Goal: Transaction & Acquisition: Purchase product/service

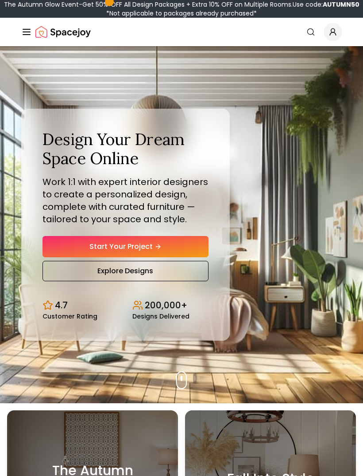
click at [330, 31] on icon "Global" at bounding box center [333, 31] width 9 height 9
click at [336, 27] on icon "Global" at bounding box center [333, 31] width 9 height 9
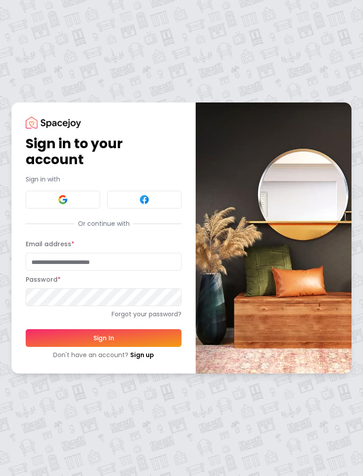
click at [53, 242] on label "Email address *" at bounding box center [50, 243] width 49 height 9
click at [53, 253] on input "Email address *" at bounding box center [104, 262] width 156 height 18
type input "**********"
click at [104, 337] on button "Sign In" at bounding box center [104, 338] width 156 height 18
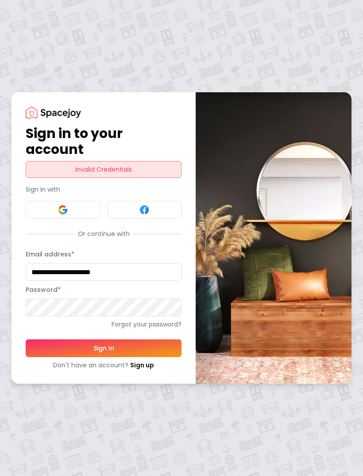
click at [121, 341] on button "Sign In" at bounding box center [104, 348] width 156 height 18
click at [118, 343] on button "Sign In" at bounding box center [104, 348] width 156 height 18
click at [132, 348] on button "Sign In" at bounding box center [104, 348] width 156 height 18
click at [116, 347] on button "Sign In" at bounding box center [104, 348] width 156 height 18
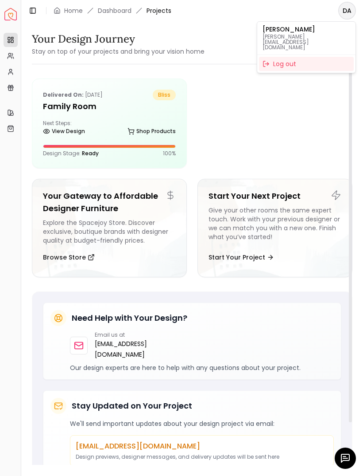
click at [344, 8] on html "Spacejoy Dashboard Overview Projects My Referrals My Profile Gift Card Balance …" at bounding box center [181, 238] width 363 height 476
click at [219, 131] on html "Spacejoy Dashboard Overview Projects My Referrals My Profile Gift Card Balance …" at bounding box center [181, 238] width 363 height 476
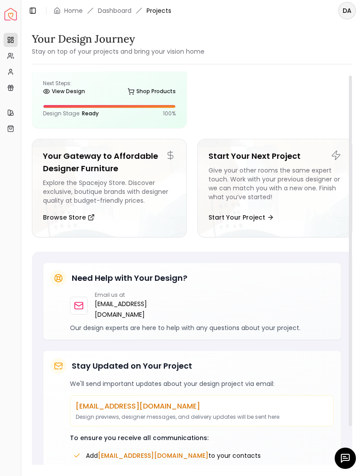
scroll to position [39, 0]
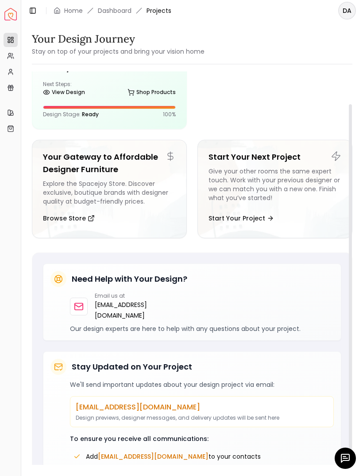
click at [129, 97] on link "Shop Products" at bounding box center [152, 92] width 48 height 12
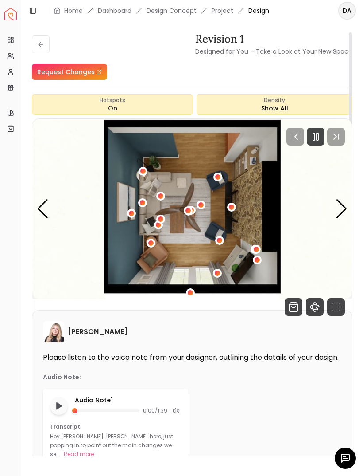
click at [343, 199] on div "Next slide" at bounding box center [342, 208] width 12 height 19
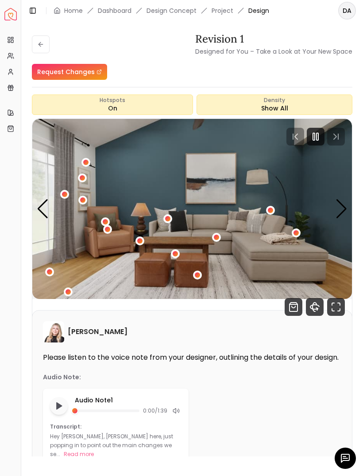
click at [175, 249] on div "2 / 5" at bounding box center [175, 253] width 9 height 9
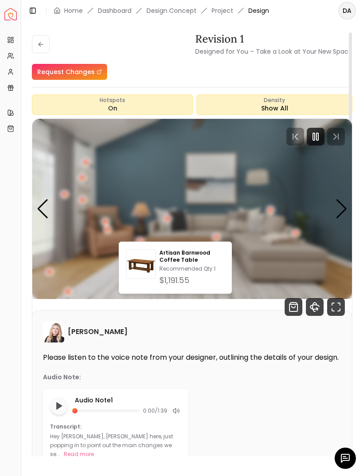
click at [178, 250] on div "2 / 5" at bounding box center [175, 253] width 7 height 7
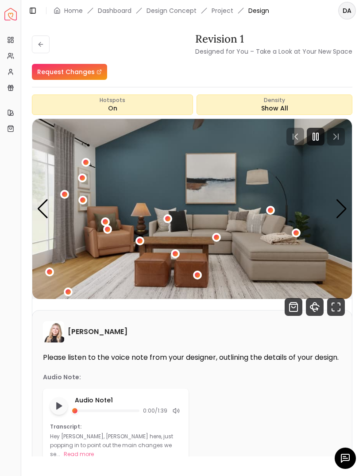
click at [221, 233] on button "2 / 5" at bounding box center [216, 237] width 9 height 9
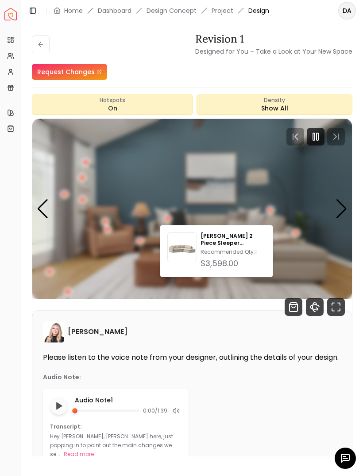
click at [222, 231] on div "2 / 5" at bounding box center [216, 236] width 11 height 11
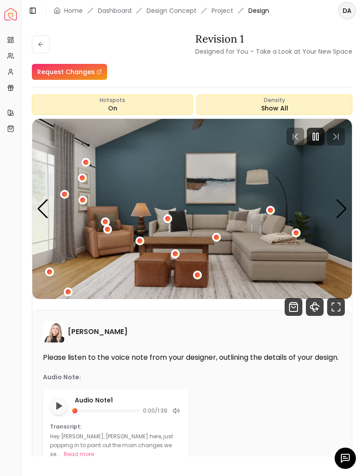
click at [135, 217] on img "2 / 5" at bounding box center [192, 209] width 320 height 180
click at [143, 215] on img "2 / 5" at bounding box center [192, 209] width 320 height 180
click at [134, 220] on img "2 / 5" at bounding box center [192, 209] width 320 height 180
click at [181, 232] on img "2 / 5" at bounding box center [192, 209] width 320 height 180
click at [200, 272] on div "2 / 5" at bounding box center [197, 274] width 5 height 5
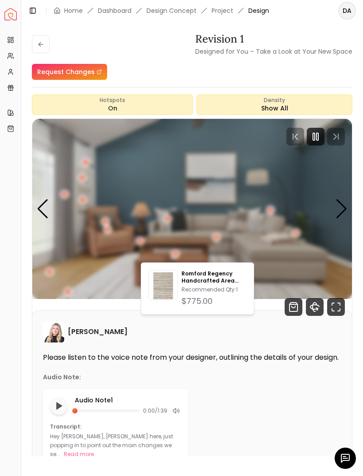
click at [234, 247] on img "2 / 5" at bounding box center [192, 209] width 320 height 180
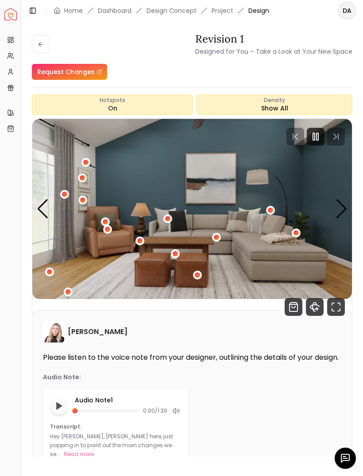
click at [173, 251] on div "2 / 5" at bounding box center [175, 253] width 5 height 5
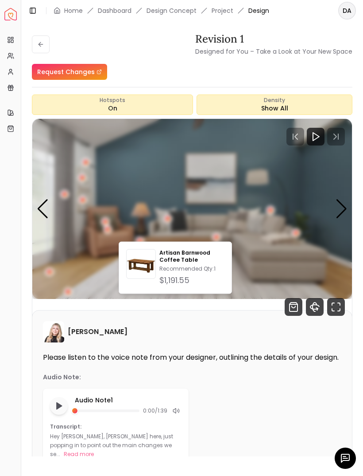
click at [254, 260] on img "2 / 5" at bounding box center [192, 209] width 320 height 180
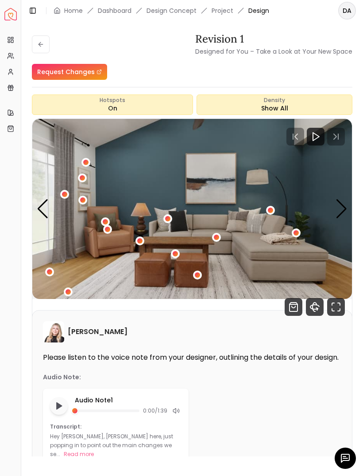
click at [67, 287] on div "2 / 5" at bounding box center [68, 291] width 9 height 9
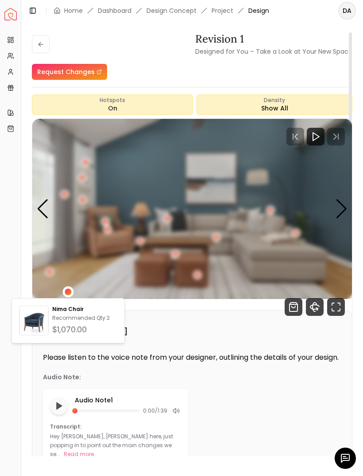
click at [351, 208] on img "2 / 5" at bounding box center [192, 209] width 320 height 180
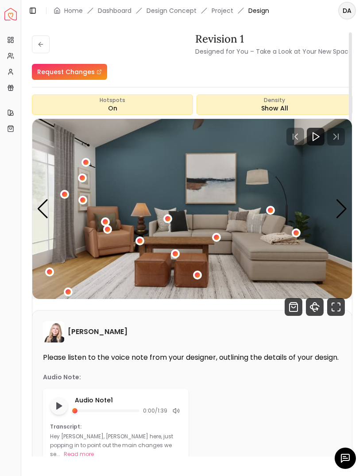
click at [351, 211] on img "2 / 5" at bounding box center [192, 209] width 320 height 180
click at [351, 205] on img "2 / 5" at bounding box center [192, 209] width 320 height 180
click at [42, 204] on div "Previous slide" at bounding box center [43, 208] width 12 height 19
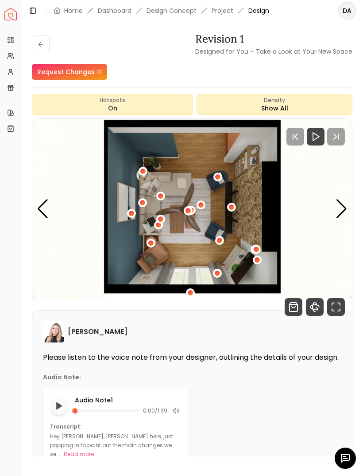
click at [200, 205] on div "1 / 5" at bounding box center [201, 204] width 5 height 5
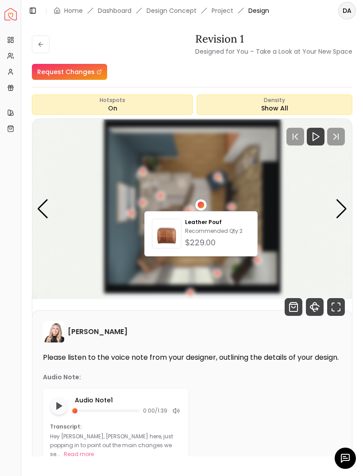
click at [159, 45] on div "Revision 1 Designed for You – Take a Look at Your New Space" at bounding box center [192, 44] width 321 height 25
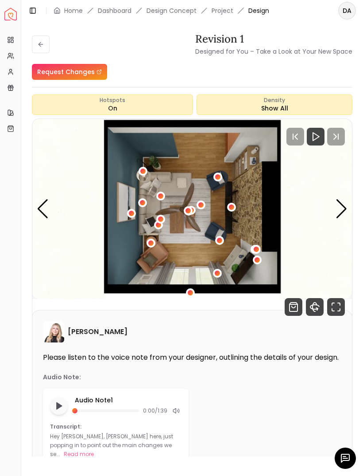
click at [189, 212] on div "1 / 5" at bounding box center [188, 210] width 5 height 5
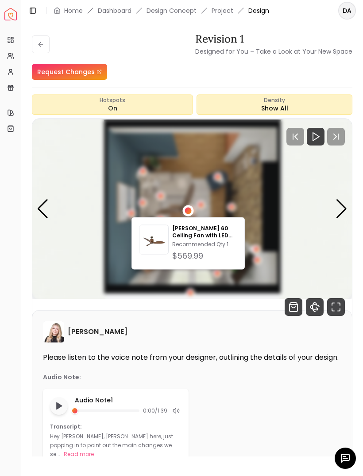
click at [196, 149] on img "1 / 5" at bounding box center [192, 209] width 320 height 180
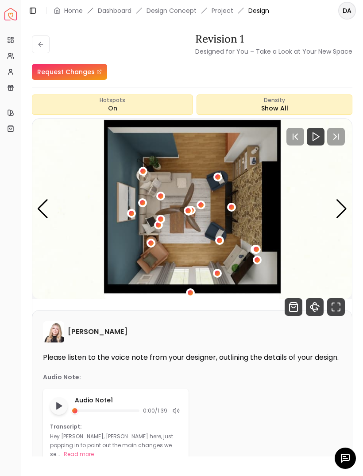
click at [207, 204] on img "1 / 5" at bounding box center [192, 209] width 320 height 180
click at [206, 200] on img "1 / 5" at bounding box center [192, 209] width 320 height 180
click at [204, 202] on div "1 / 5" at bounding box center [201, 204] width 9 height 9
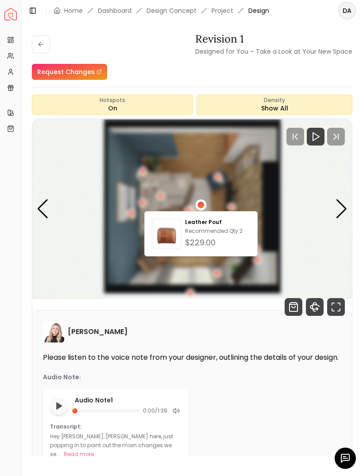
click at [300, 212] on img "1 / 5" at bounding box center [192, 209] width 320 height 180
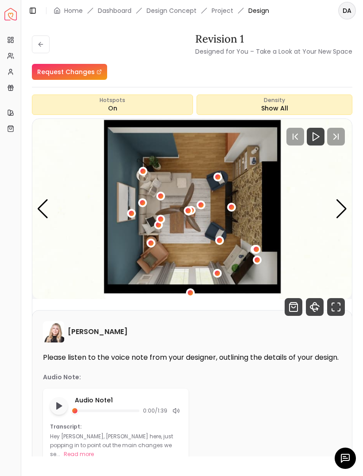
click at [226, 233] on img "1 / 5" at bounding box center [192, 209] width 320 height 180
click at [217, 230] on img "1 / 5" at bounding box center [192, 209] width 320 height 180
click at [225, 234] on img "1 / 5" at bounding box center [192, 209] width 320 height 180
click at [222, 240] on div "1 / 5" at bounding box center [219, 240] width 5 height 5
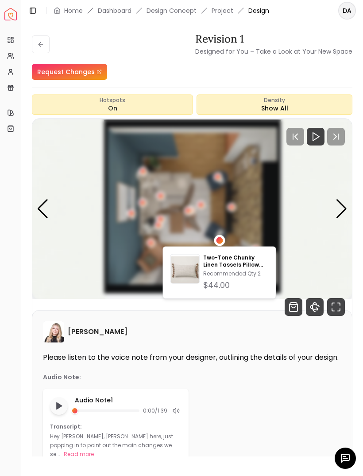
click at [249, 258] on p "Two-Tone Chunky Linen Tassels Pillow Cover" at bounding box center [235, 261] width 65 height 14
click at [306, 261] on img "1 / 5" at bounding box center [192, 209] width 320 height 180
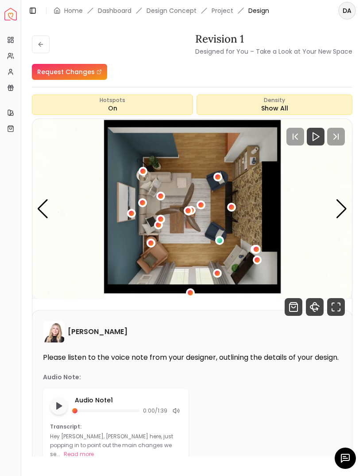
click at [224, 173] on img "1 / 5" at bounding box center [192, 209] width 320 height 180
click at [224, 179] on img "1 / 5" at bounding box center [192, 209] width 320 height 180
click at [220, 179] on div "1 / 5" at bounding box center [218, 176] width 9 height 9
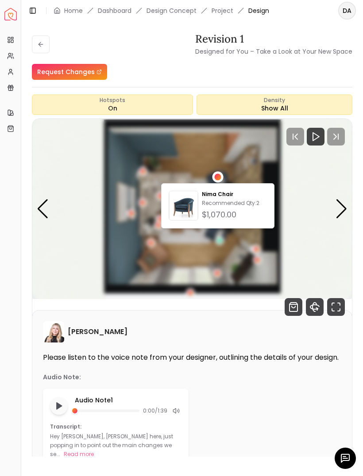
click at [230, 206] on p "Recommended Qty: 2" at bounding box center [234, 202] width 65 height 7
click at [297, 189] on img "1 / 5" at bounding box center [192, 209] width 320 height 180
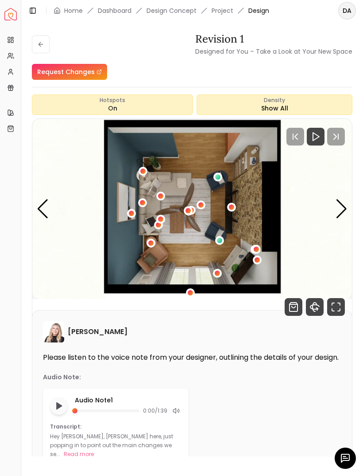
click at [259, 256] on div "1 / 5" at bounding box center [257, 259] width 9 height 9
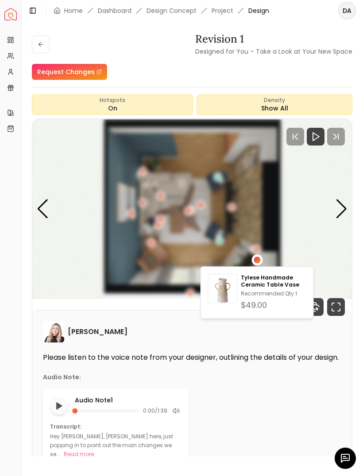
click at [309, 216] on img "1 / 5" at bounding box center [192, 209] width 320 height 180
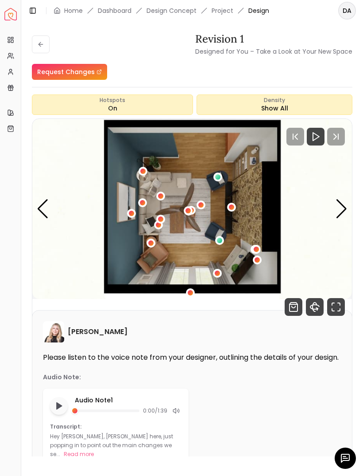
click at [261, 249] on div "1 / 5" at bounding box center [256, 249] width 9 height 9
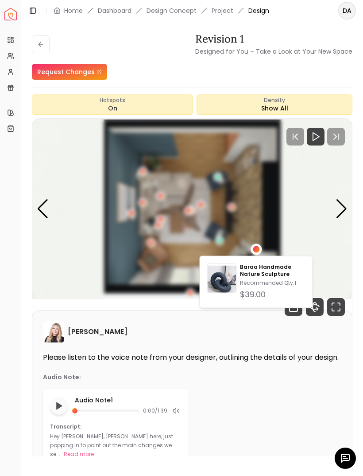
click at [304, 206] on img "1 / 5" at bounding box center [192, 209] width 320 height 180
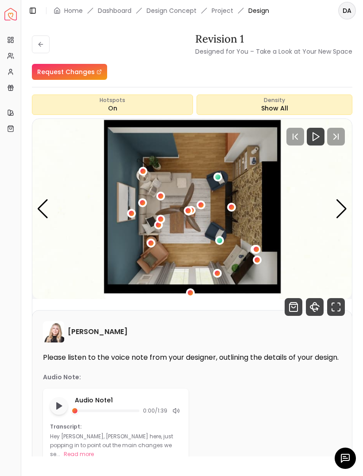
click at [195, 289] on div "1 / 5" at bounding box center [190, 292] width 9 height 9
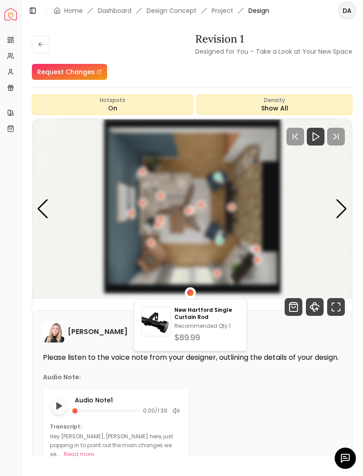
click at [223, 319] on p "New Hartford Single Curtain Rod" at bounding box center [207, 313] width 65 height 14
click at [305, 250] on img "1 / 5" at bounding box center [192, 209] width 320 height 180
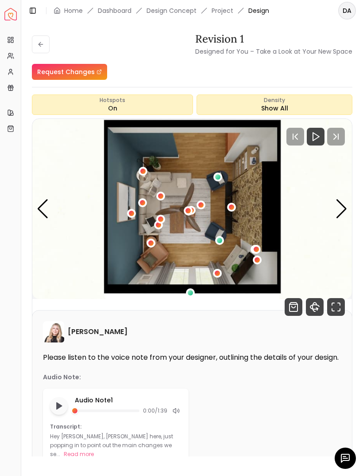
click at [215, 273] on div "1 / 5" at bounding box center [217, 272] width 5 height 5
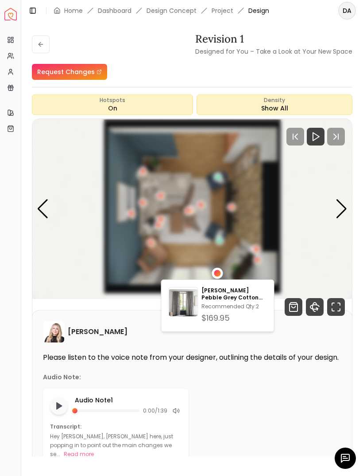
click at [308, 211] on img "1 / 5" at bounding box center [192, 209] width 320 height 180
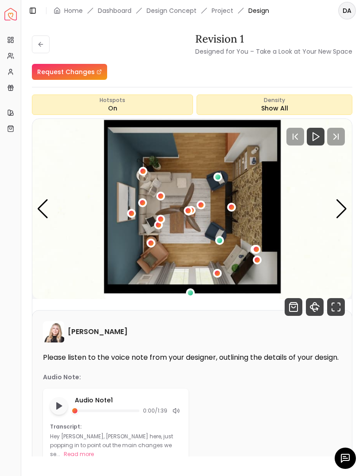
click at [156, 239] on img "1 / 5" at bounding box center [192, 209] width 320 height 180
click at [156, 247] on img "1 / 5" at bounding box center [192, 209] width 320 height 180
click at [153, 247] on div "1 / 5" at bounding box center [151, 242] width 9 height 9
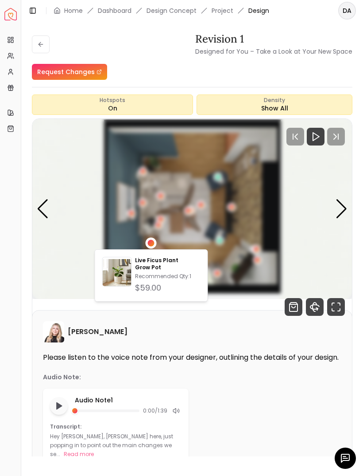
click at [310, 238] on img "1 / 5" at bounding box center [192, 209] width 320 height 180
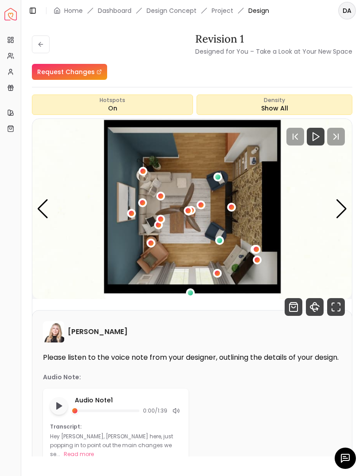
click at [158, 262] on img "1 / 5" at bounding box center [192, 209] width 320 height 180
click at [347, 208] on div "Next slide" at bounding box center [342, 208] width 12 height 19
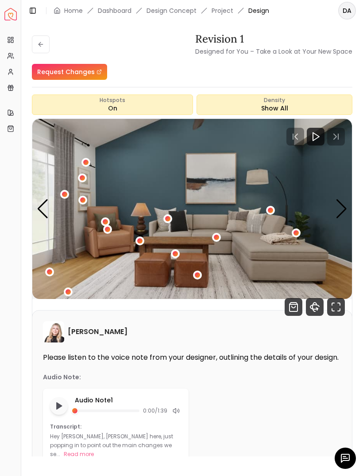
click at [104, 226] on div "2 / 5" at bounding box center [105, 221] width 9 height 9
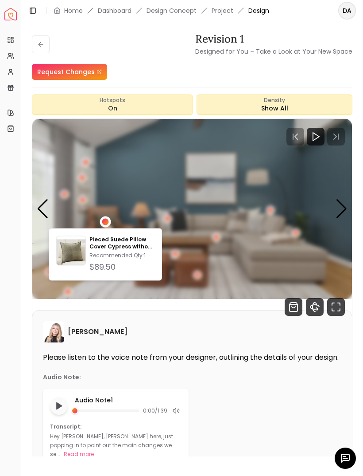
click at [102, 218] on div "2 / 5" at bounding box center [105, 221] width 11 height 11
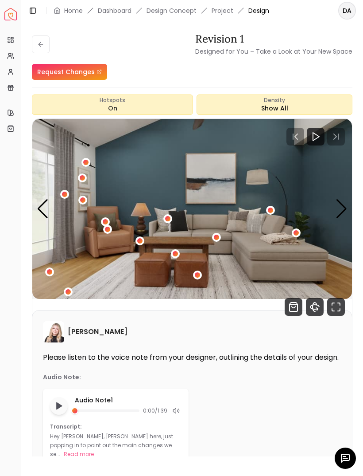
click at [106, 217] on div "2 / 5" at bounding box center [105, 221] width 9 height 9
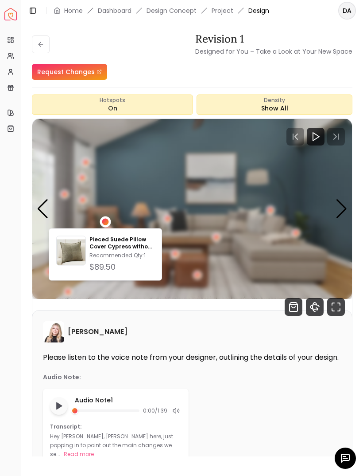
click at [132, 159] on img "2 / 5" at bounding box center [192, 209] width 320 height 180
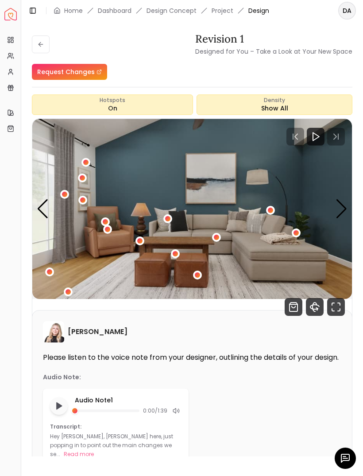
click at [112, 239] on img "2 / 5" at bounding box center [192, 209] width 320 height 180
click at [110, 232] on div "2 / 5" at bounding box center [107, 229] width 9 height 9
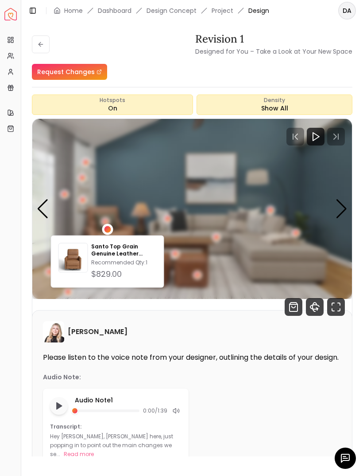
click at [121, 261] on p "Recommended Qty: 1" at bounding box center [123, 262] width 65 height 7
click at [122, 152] on img "2 / 5" at bounding box center [192, 209] width 320 height 180
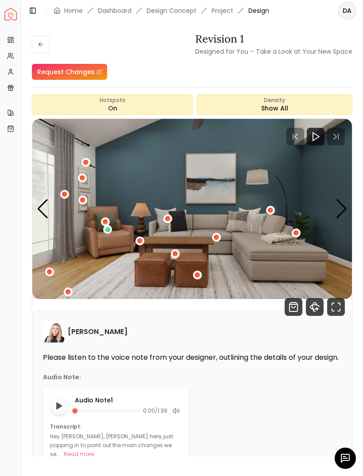
click at [62, 195] on div "2 / 5" at bounding box center [64, 194] width 9 height 9
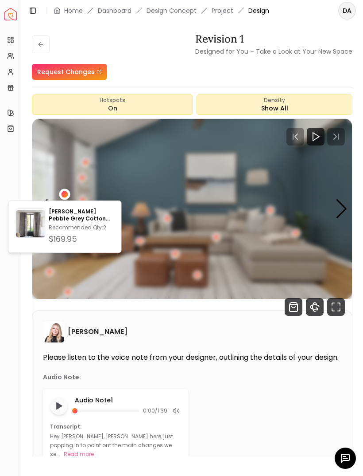
click at [143, 148] on img "2 / 5" at bounding box center [192, 209] width 320 height 180
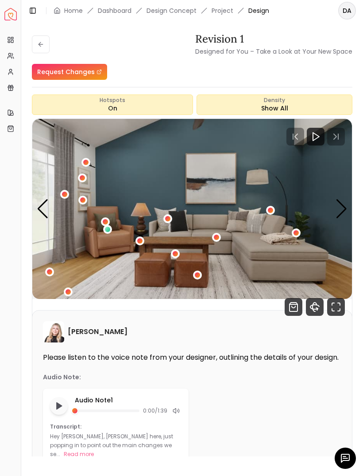
click at [47, 270] on div "2 / 5" at bounding box center [49, 271] width 5 height 5
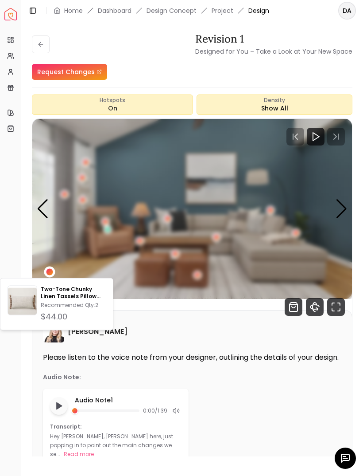
click at [52, 270] on div "2 / 5" at bounding box center [49, 271] width 7 height 7
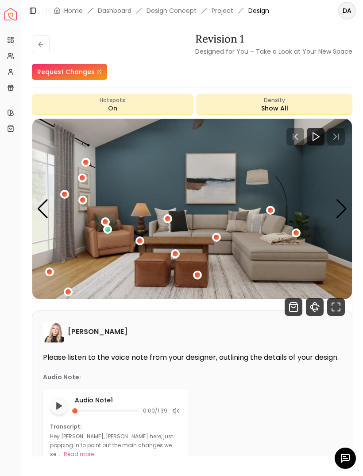
click at [172, 218] on div "2 / 5" at bounding box center [168, 218] width 9 height 9
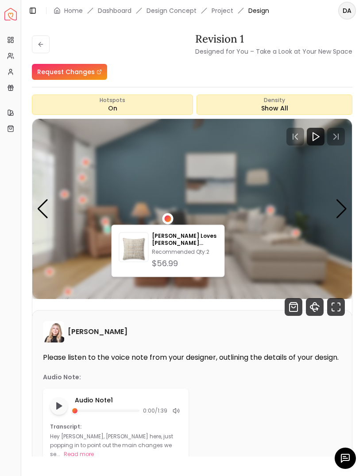
click at [178, 210] on img "2 / 5" at bounding box center [192, 209] width 320 height 180
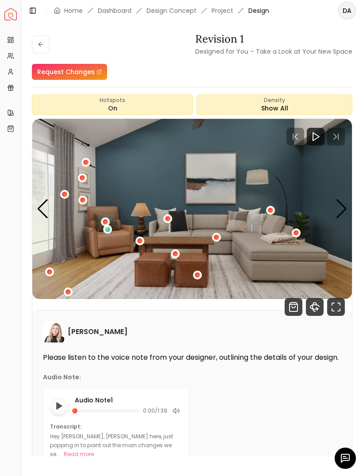
click at [273, 209] on div "2 / 5" at bounding box center [270, 209] width 5 height 5
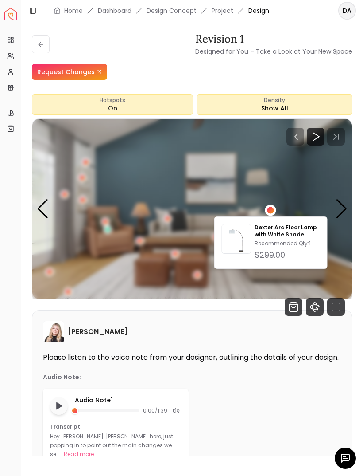
click at [272, 207] on div "2 / 5" at bounding box center [271, 210] width 7 height 7
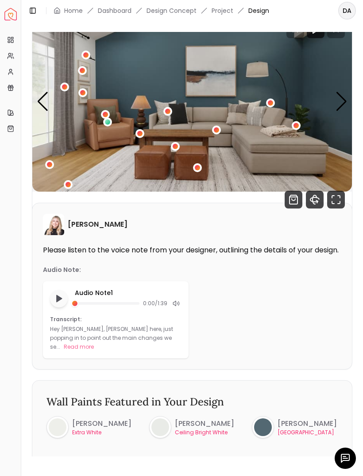
scroll to position [107, 0]
click at [155, 340] on p "Hey Dave, Hannah here, just popping in to point out the main changes we se..." at bounding box center [111, 337] width 123 height 25
click at [94, 343] on button "Read more" at bounding box center [79, 346] width 30 height 9
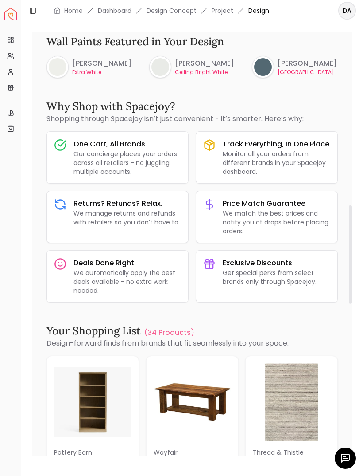
scroll to position [795, 0]
click at [122, 175] on p "Our concierge places your orders across all retailers - no juggling multiple ac…" at bounding box center [128, 162] width 108 height 27
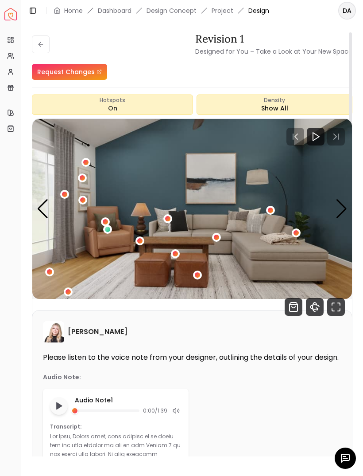
scroll to position [0, 0]
click at [342, 210] on div "Next slide" at bounding box center [342, 208] width 12 height 19
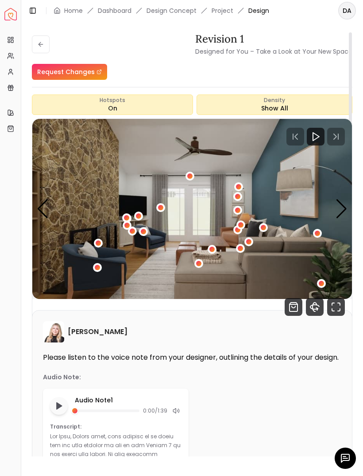
click at [346, 203] on div "Next slide" at bounding box center [342, 208] width 12 height 19
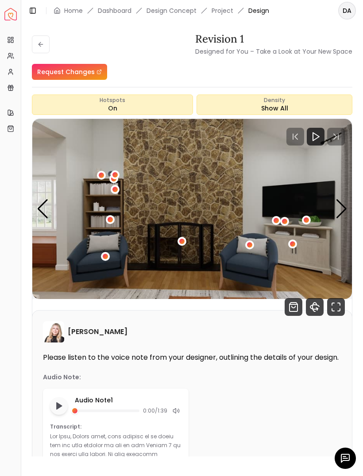
click at [183, 243] on div "4 / 5" at bounding box center [181, 240] width 5 height 5
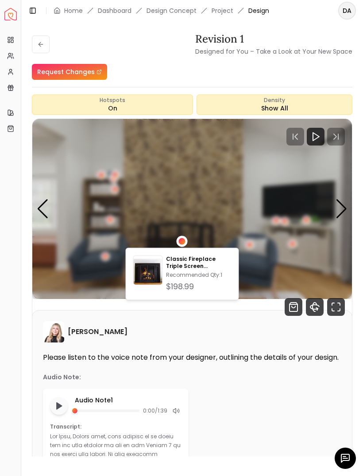
click at [225, 199] on img "4 / 5" at bounding box center [192, 209] width 320 height 180
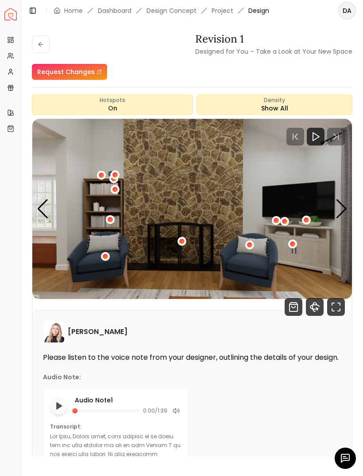
click at [183, 242] on div "4 / 5" at bounding box center [181, 240] width 5 height 5
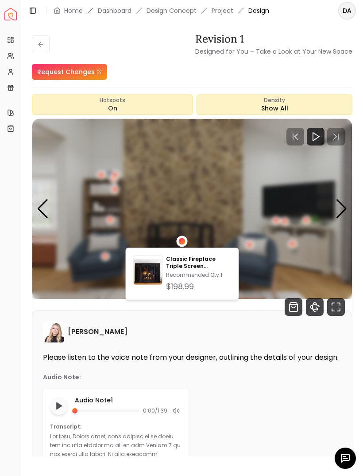
click at [181, 278] on p "Recommended Qty: 1" at bounding box center [198, 274] width 65 height 7
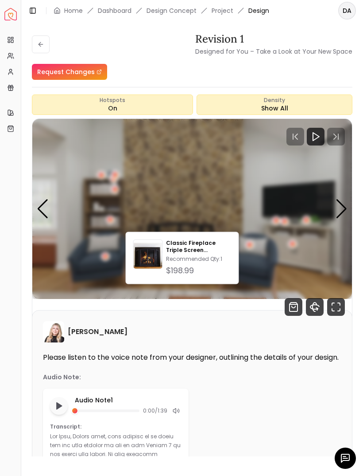
click at [256, 170] on img "4 / 5" at bounding box center [192, 209] width 320 height 180
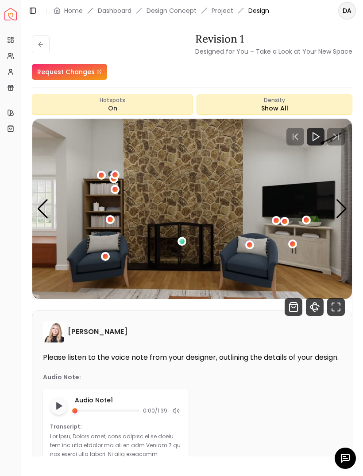
click at [300, 241] on img "4 / 5" at bounding box center [192, 209] width 320 height 180
click at [295, 246] on div "4 / 5" at bounding box center [292, 243] width 5 height 5
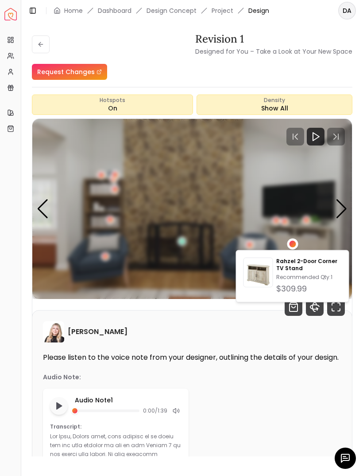
click at [299, 268] on p "Rahzel 2-Door Corner TV Stand" at bounding box center [309, 264] width 65 height 14
click at [288, 273] on p "Recommended Qty: 1" at bounding box center [309, 276] width 65 height 7
click at [230, 180] on img "4 / 5" at bounding box center [192, 209] width 320 height 180
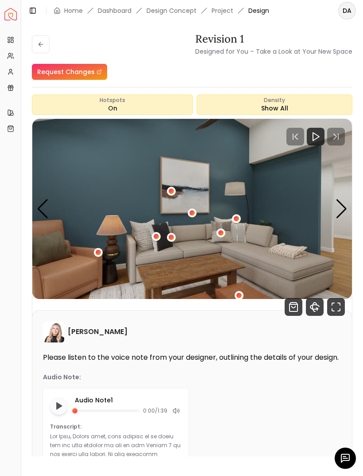
click at [343, 200] on div "Next slide" at bounding box center [342, 208] width 12 height 19
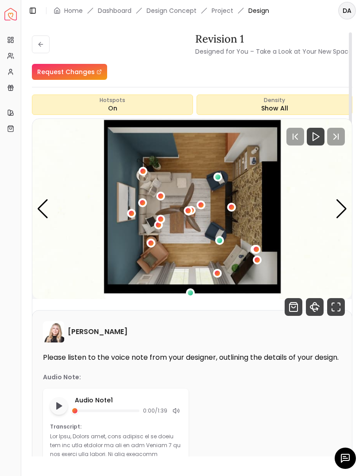
click at [348, 215] on img "1 / 5" at bounding box center [192, 209] width 320 height 180
click at [348, 205] on img "1 / 5" at bounding box center [192, 209] width 320 height 180
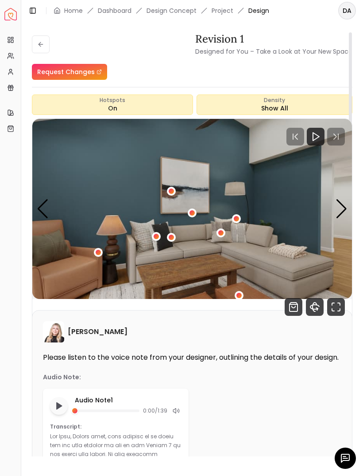
click at [348, 206] on img "5 / 5" at bounding box center [192, 209] width 320 height 180
click at [363, 178] on div "Revision 1 Designed for You – Take a Look at Your New Space Request Changes Rev…" at bounding box center [192, 243] width 342 height 444
click at [346, 211] on div "Next slide" at bounding box center [342, 208] width 12 height 19
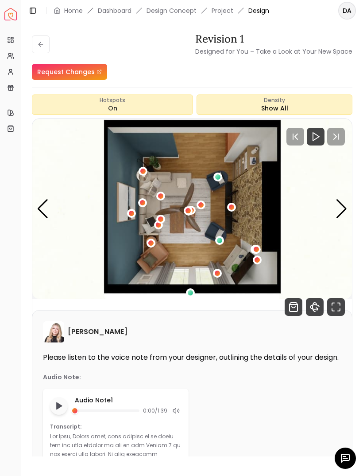
click at [341, 212] on div "Next slide" at bounding box center [342, 208] width 12 height 19
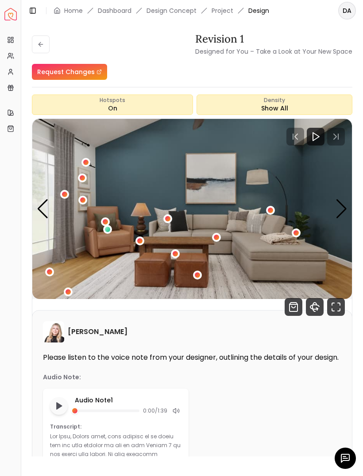
click at [359, 207] on div "Revision 1 Designed for You – Take a Look at Your New Space Request Changes Rev…" at bounding box center [192, 243] width 342 height 444
click at [360, 195] on div "Revision 1 Designed for You – Take a Look at Your New Space Request Changes Rev…" at bounding box center [192, 243] width 342 height 444
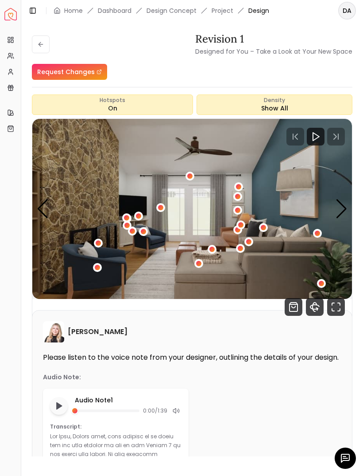
click at [325, 280] on button "3 / 5" at bounding box center [321, 283] width 9 height 9
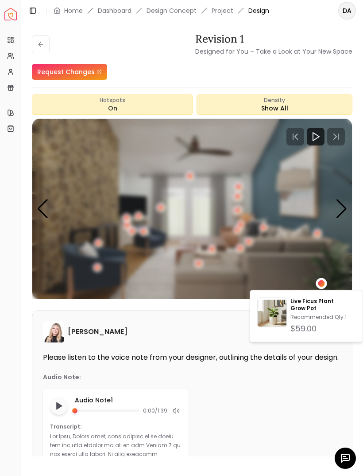
click at [326, 291] on div "Live Ficus Plant Grow Pot Recommended Qty: 1 $59.00" at bounding box center [306, 316] width 113 height 52
click at [325, 281] on div "3 / 5" at bounding box center [321, 283] width 11 height 11
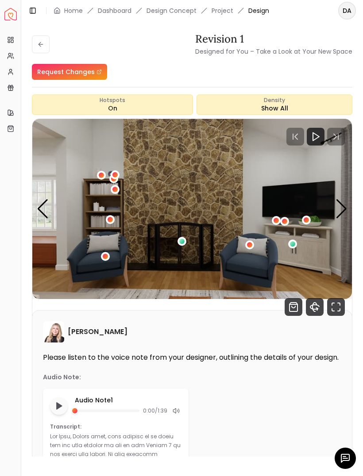
click at [347, 207] on div "Next slide" at bounding box center [342, 208] width 12 height 19
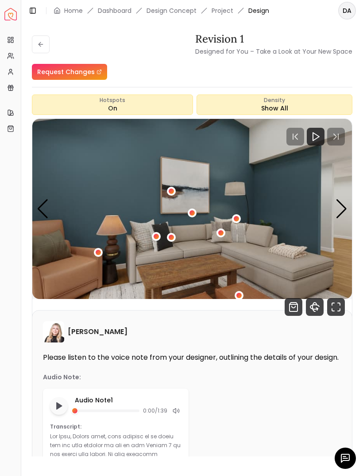
click at [43, 214] on div "Previous slide" at bounding box center [43, 208] width 12 height 19
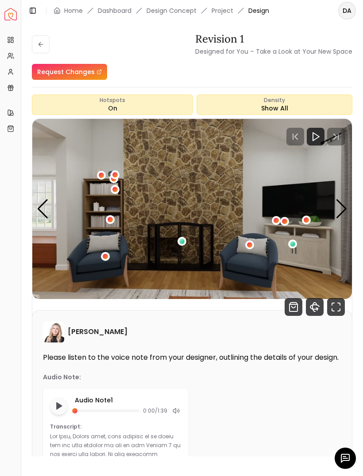
click at [42, 206] on div "Previous slide" at bounding box center [43, 208] width 12 height 19
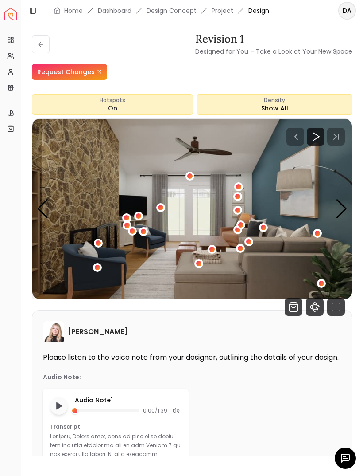
click at [33, 219] on img "3 / 5" at bounding box center [192, 209] width 320 height 180
click at [346, 203] on div "Next slide" at bounding box center [342, 208] width 12 height 19
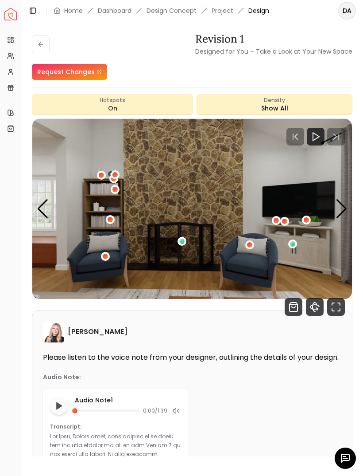
scroll to position [0, 0]
click at [339, 211] on div "Next slide" at bounding box center [342, 208] width 12 height 19
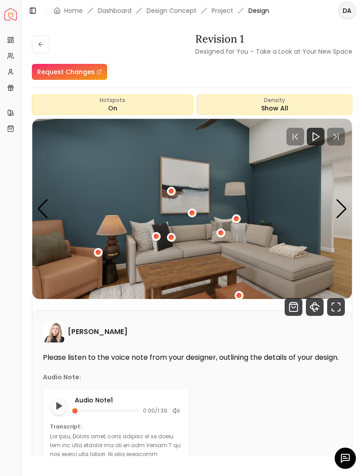
click at [340, 203] on div "Next slide" at bounding box center [342, 208] width 12 height 19
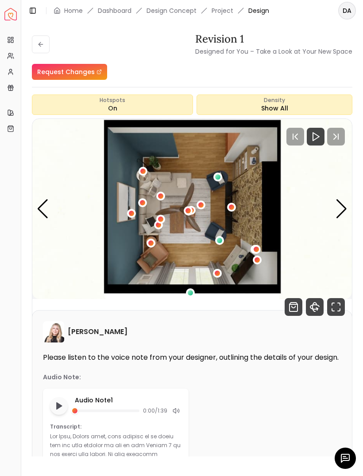
click at [143, 167] on div "1 / 5" at bounding box center [143, 171] width 9 height 9
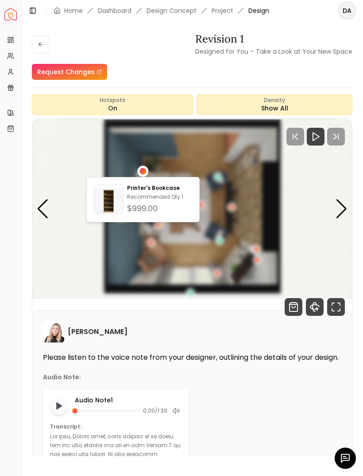
click at [181, 140] on img "1 / 5" at bounding box center [192, 209] width 320 height 180
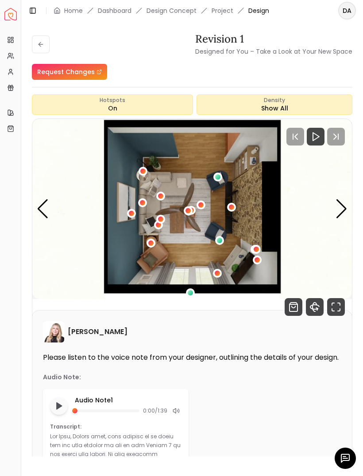
click at [144, 169] on div "1 / 5" at bounding box center [142, 170] width 5 height 5
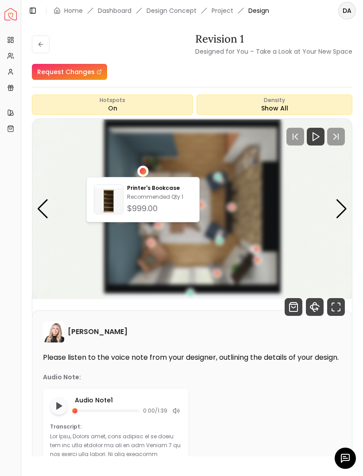
click at [195, 140] on img "1 / 5" at bounding box center [192, 209] width 320 height 180
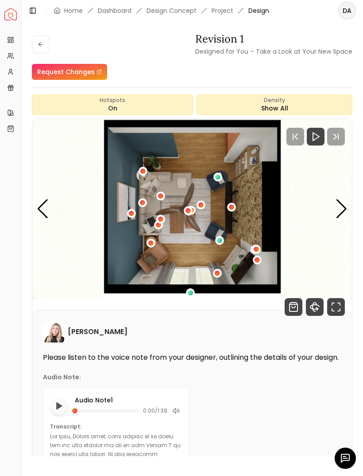
click at [347, 207] on div "Next slide" at bounding box center [342, 208] width 12 height 19
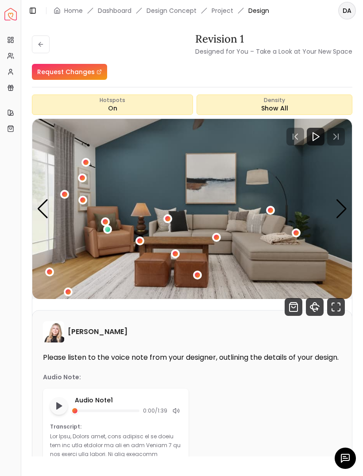
click at [349, 204] on img "2 / 5" at bounding box center [192, 209] width 320 height 180
click at [344, 205] on div "Next slide" at bounding box center [342, 208] width 12 height 19
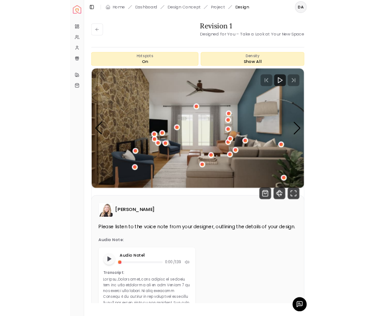
scroll to position [19, 0]
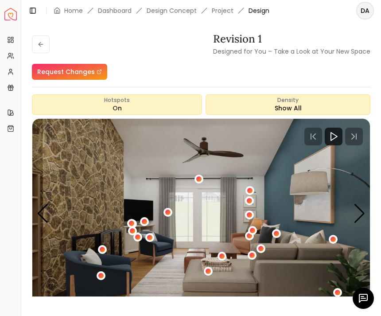
click at [362, 204] on div "Next slide" at bounding box center [360, 213] width 12 height 19
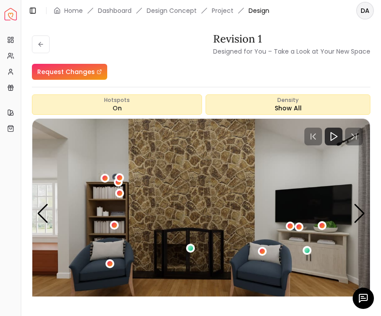
click at [113, 237] on img "4 / 5" at bounding box center [201, 214] width 338 height 190
click at [111, 261] on div "4 / 5" at bounding box center [109, 263] width 5 height 5
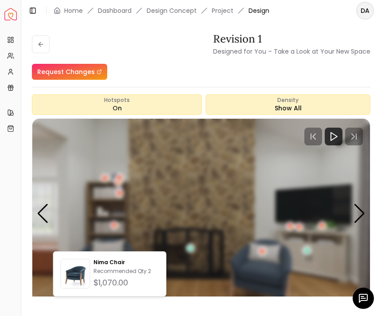
click at [210, 260] on img "4 / 5" at bounding box center [201, 214] width 338 height 190
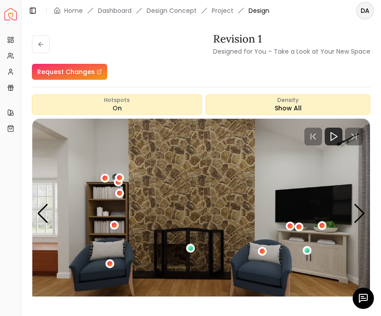
click at [114, 202] on img "4 / 5" at bounding box center [201, 214] width 338 height 190
click at [117, 222] on div "4 / 5" at bounding box center [114, 224] width 5 height 5
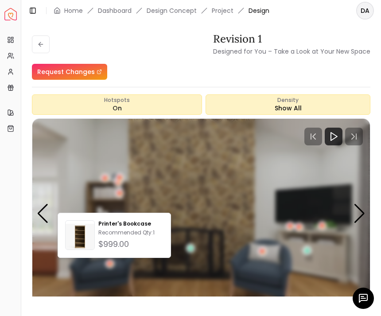
click at [178, 264] on img "4 / 5" at bounding box center [201, 214] width 338 height 190
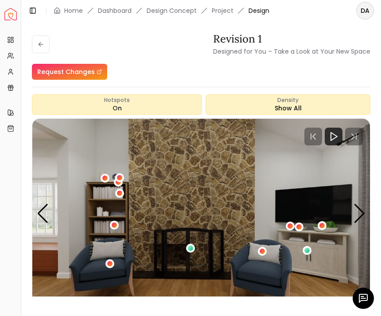
click at [122, 191] on div "4 / 5" at bounding box center [119, 193] width 5 height 5
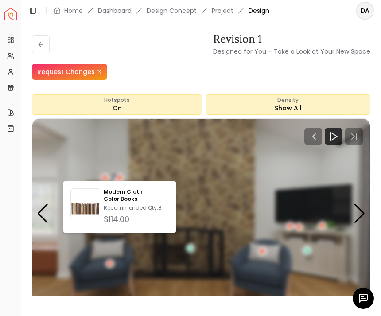
click at [187, 139] on img "4 / 5" at bounding box center [201, 214] width 338 height 190
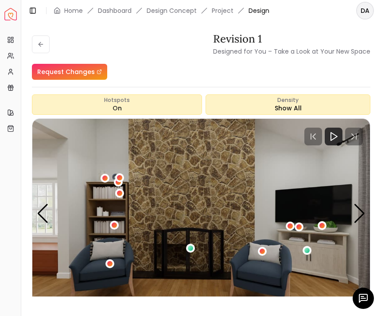
click at [100, 159] on img "4 / 5" at bounding box center [201, 214] width 338 height 190
click at [104, 174] on div "4 / 5" at bounding box center [105, 178] width 9 height 9
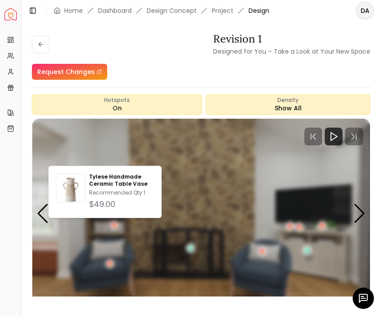
click at [114, 129] on img "4 / 5" at bounding box center [201, 214] width 338 height 190
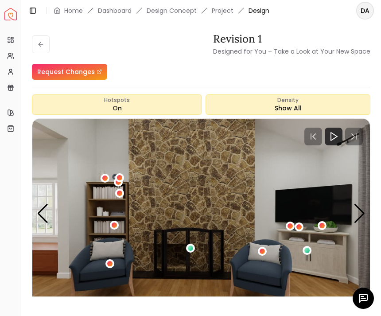
click at [122, 175] on div "4 / 5" at bounding box center [119, 177] width 5 height 5
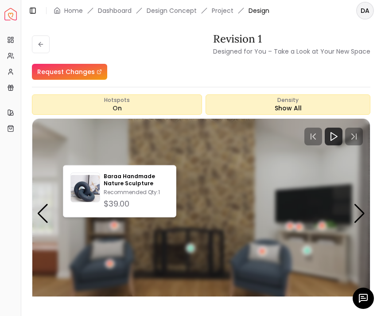
click at [164, 183] on p "Baraa Handmade Nature Sculpture" at bounding box center [136, 180] width 65 height 14
click at [157, 121] on img "4 / 5" at bounding box center [201, 214] width 338 height 190
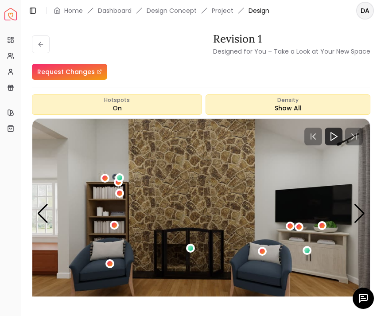
click at [127, 164] on img "4 / 5" at bounding box center [201, 214] width 338 height 190
click at [123, 168] on img "4 / 5" at bounding box center [201, 214] width 338 height 190
click at [124, 168] on img "4 / 5" at bounding box center [201, 214] width 338 height 190
click at [121, 173] on div "4 / 5" at bounding box center [119, 177] width 9 height 9
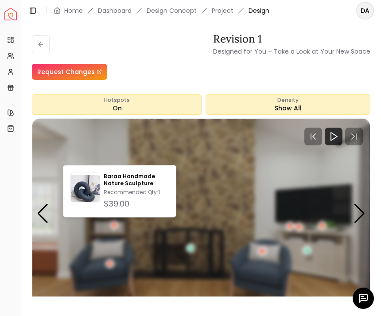
click at [146, 196] on div "Baraa Handmade Nature Sculpture Recommended Qty: 1 $39.00" at bounding box center [136, 191] width 65 height 37
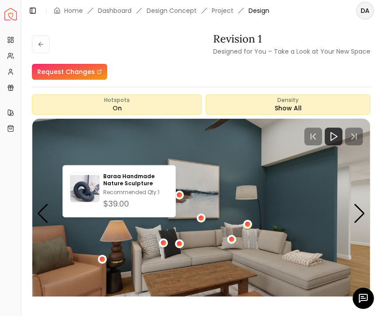
click at [149, 141] on img "5 / 5" at bounding box center [201, 214] width 338 height 190
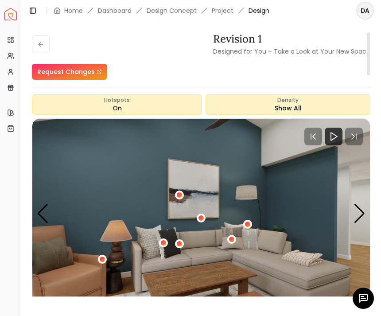
click at [52, 198] on img "5 / 5" at bounding box center [201, 214] width 338 height 190
click at [48, 204] on div "Previous slide" at bounding box center [43, 213] width 12 height 19
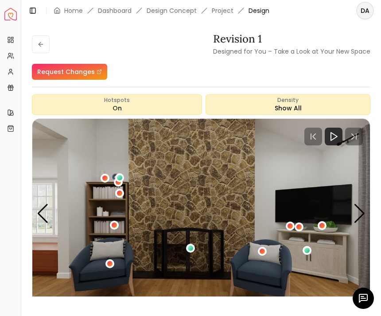
click at [112, 164] on img "4 / 5" at bounding box center [201, 214] width 338 height 190
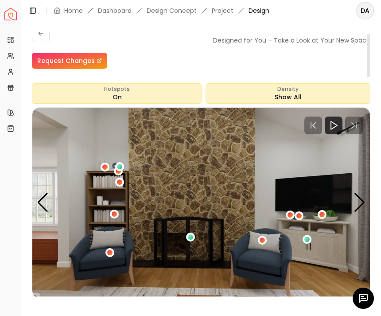
scroll to position [11, 0]
click at [359, 297] on icon "Fullscreen" at bounding box center [354, 306] width 18 height 18
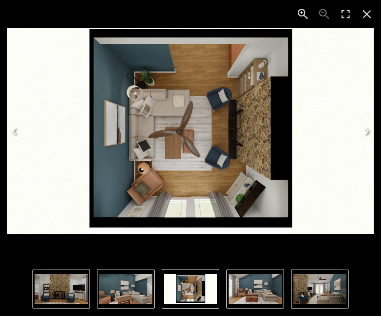
click at [363, 134] on icon "Next" at bounding box center [367, 131] width 14 height 14
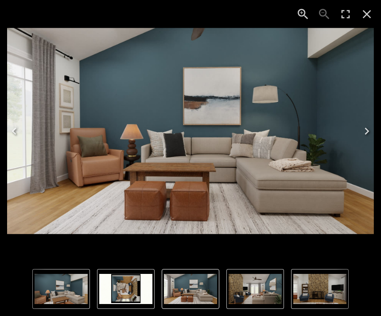
click at [363, 139] on button "Next" at bounding box center [367, 130] width 28 height 35
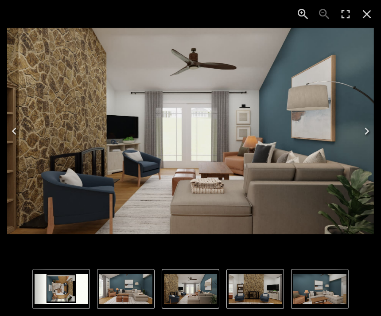
click at [363, 140] on button "Next" at bounding box center [367, 130] width 28 height 35
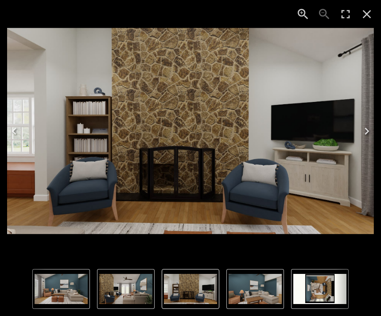
click at [363, 136] on icon "Next" at bounding box center [367, 131] width 14 height 14
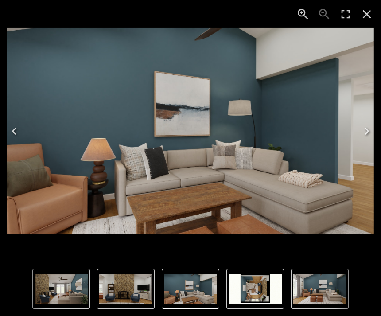
click at [1, 143] on button "Previous" at bounding box center [14, 130] width 28 height 35
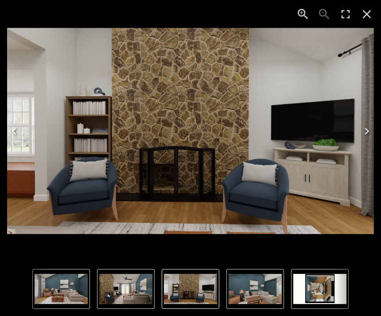
click at [318, 126] on img "4 of 5" at bounding box center [190, 131] width 367 height 207
click at [363, 135] on icon "Next" at bounding box center [367, 131] width 14 height 14
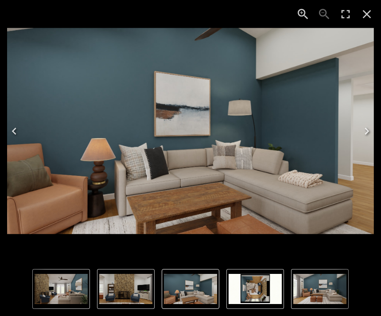
click at [363, 136] on icon "Next" at bounding box center [367, 131] width 14 height 14
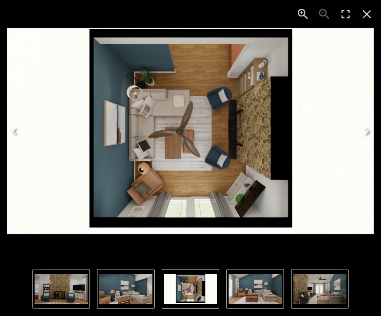
click at [363, 130] on button "Next" at bounding box center [367, 130] width 28 height 35
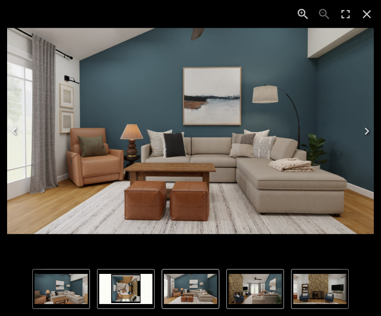
click at [363, 133] on button "Next" at bounding box center [367, 130] width 28 height 35
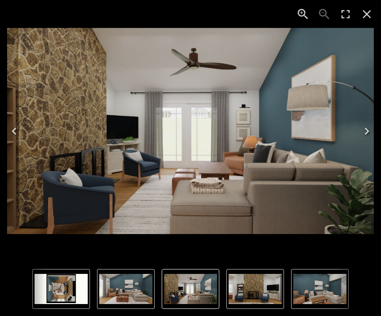
click at [363, 134] on icon "Next" at bounding box center [367, 131] width 14 height 14
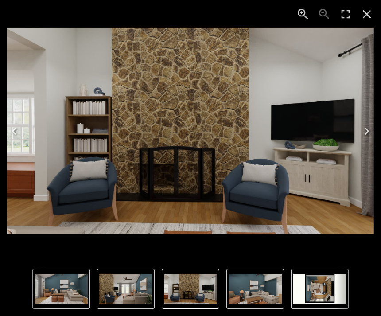
click at [363, 18] on icon "Close" at bounding box center [367, 14] width 14 height 14
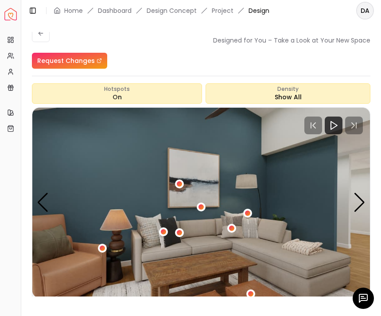
click at [222, 213] on img "5 / 5" at bounding box center [201, 203] width 338 height 190
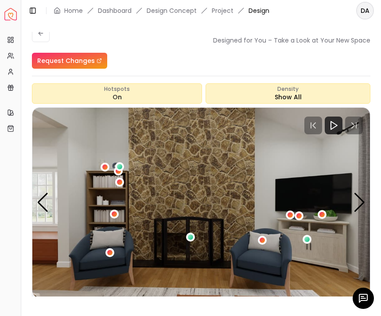
click at [113, 248] on div "4 / 5" at bounding box center [109, 252] width 9 height 9
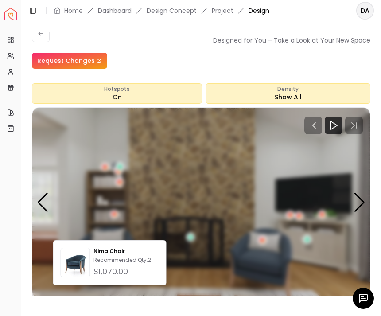
click at [123, 262] on p "Recommended Qty: 2" at bounding box center [126, 260] width 65 height 7
click at [229, 152] on img "4 / 5" at bounding box center [201, 203] width 338 height 190
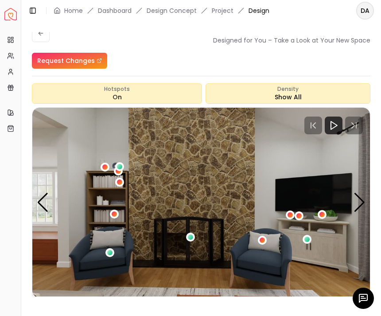
click at [189, 233] on div "4 / 5" at bounding box center [190, 237] width 9 height 9
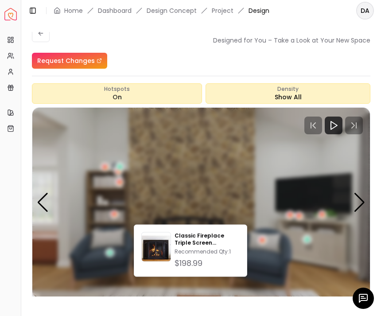
click at [214, 248] on p "Recommended Qty: 1" at bounding box center [207, 251] width 65 height 7
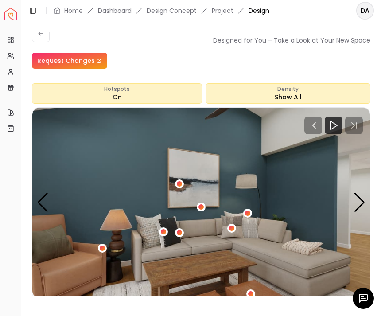
click at [362, 193] on div "Next slide" at bounding box center [360, 202] width 12 height 19
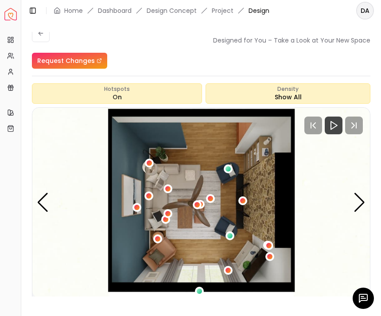
click at [363, 193] on div "Next slide" at bounding box center [360, 202] width 12 height 19
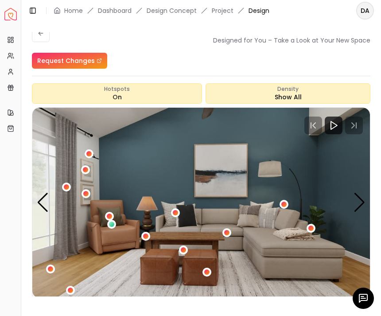
click at [145, 234] on div "2 / 5" at bounding box center [145, 236] width 5 height 5
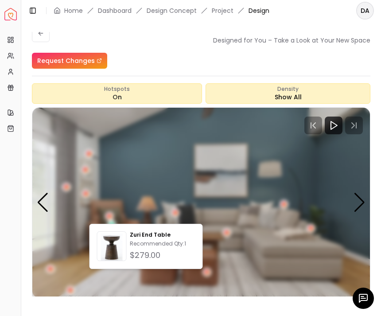
click at [166, 246] on p "Recommended Qty: 1" at bounding box center [162, 243] width 65 height 7
click at [158, 152] on img "2 / 5" at bounding box center [201, 203] width 338 height 190
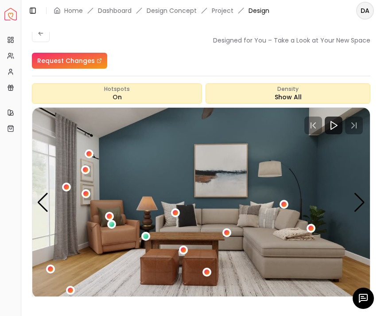
click at [239, 201] on img "2 / 5" at bounding box center [201, 203] width 338 height 190
click at [231, 212] on img "2 / 5" at bounding box center [201, 203] width 338 height 190
click at [240, 211] on img "2 / 5" at bounding box center [201, 203] width 338 height 190
click at [231, 228] on div "2 / 5" at bounding box center [226, 232] width 9 height 9
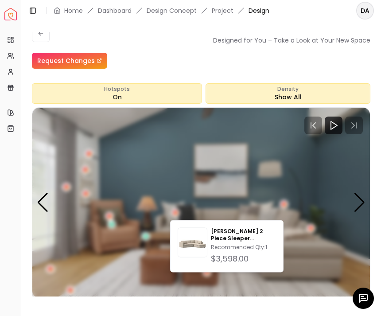
click at [219, 185] on img "2 / 5" at bounding box center [201, 203] width 338 height 190
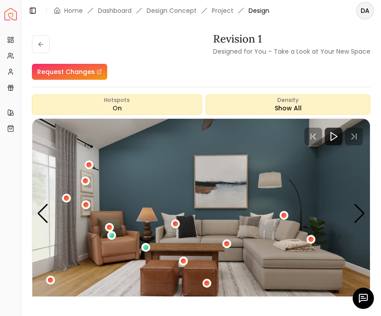
scroll to position [0, 0]
click at [187, 257] on div "2 / 5" at bounding box center [183, 261] width 9 height 9
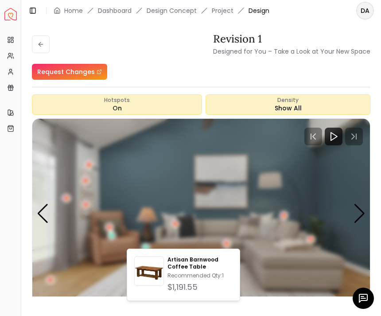
click at [205, 257] on p "Artisan Barnwood Coffee Table" at bounding box center [200, 263] width 65 height 14
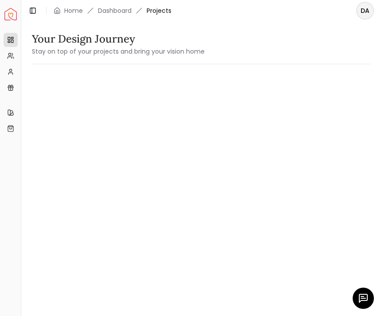
scroll to position [3, 0]
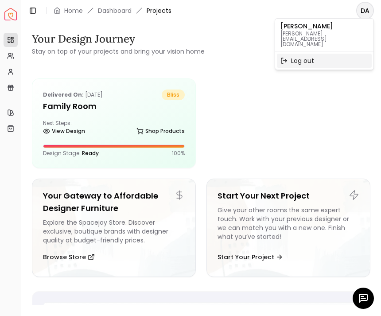
click at [324, 54] on div "Log out" at bounding box center [324, 61] width 95 height 14
